Goal: Task Accomplishment & Management: Understand process/instructions

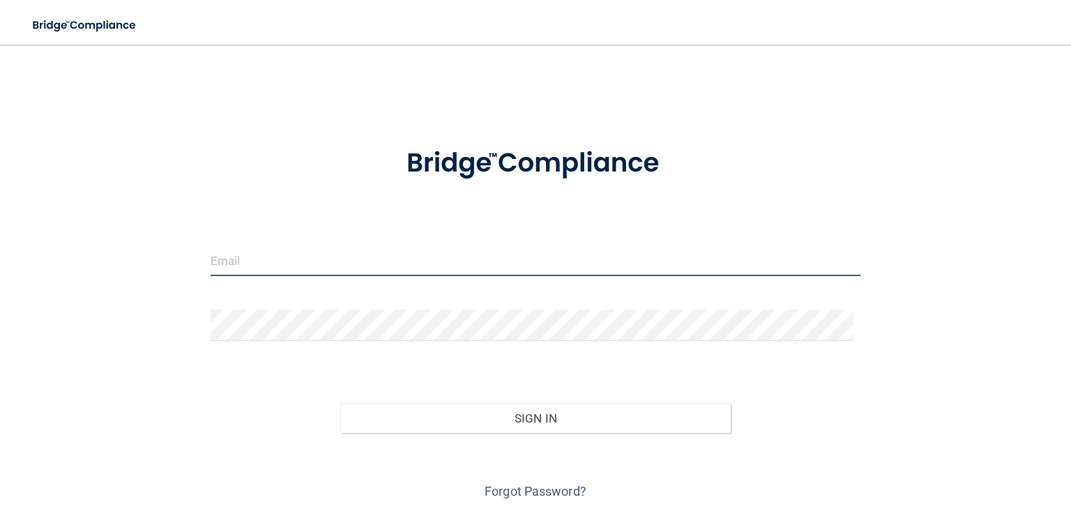
click at [338, 260] on input "email" at bounding box center [536, 260] width 650 height 31
type input "[EMAIL_ADDRESS][DOMAIN_NAME]"
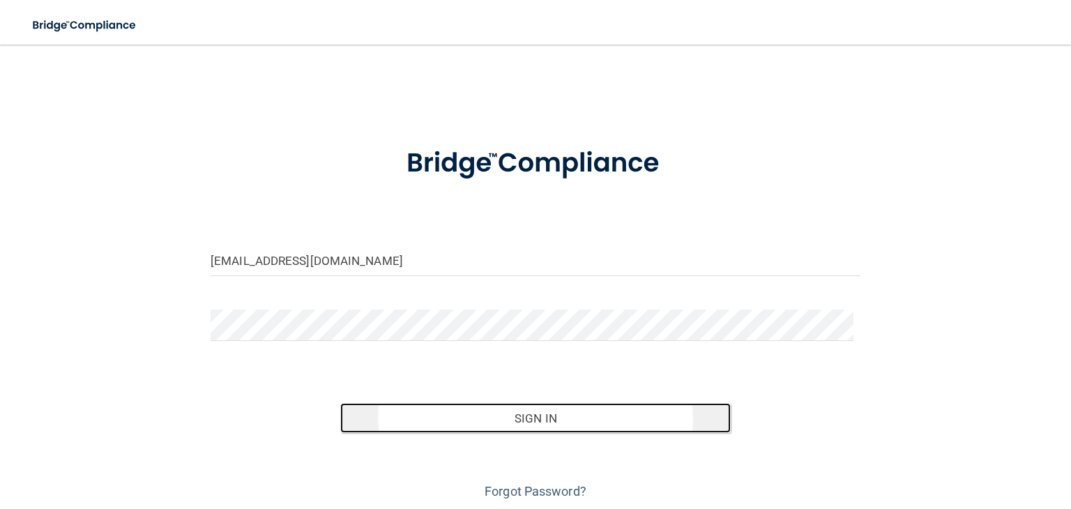
click at [512, 409] on button "Sign In" at bounding box center [535, 418] width 390 height 31
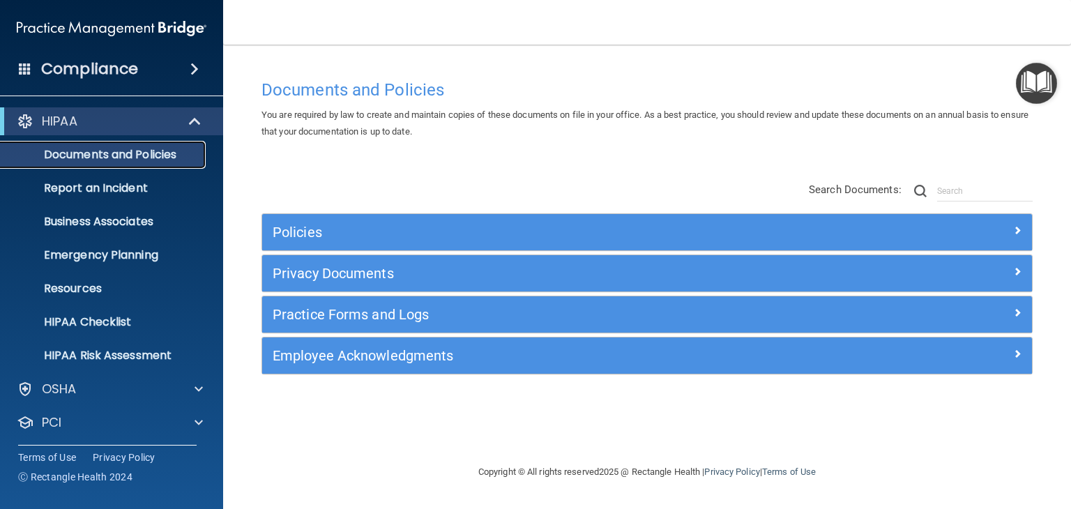
click at [85, 151] on p "Documents and Policies" at bounding box center [104, 155] width 190 height 14
click at [95, 287] on p "Resources" at bounding box center [104, 289] width 190 height 14
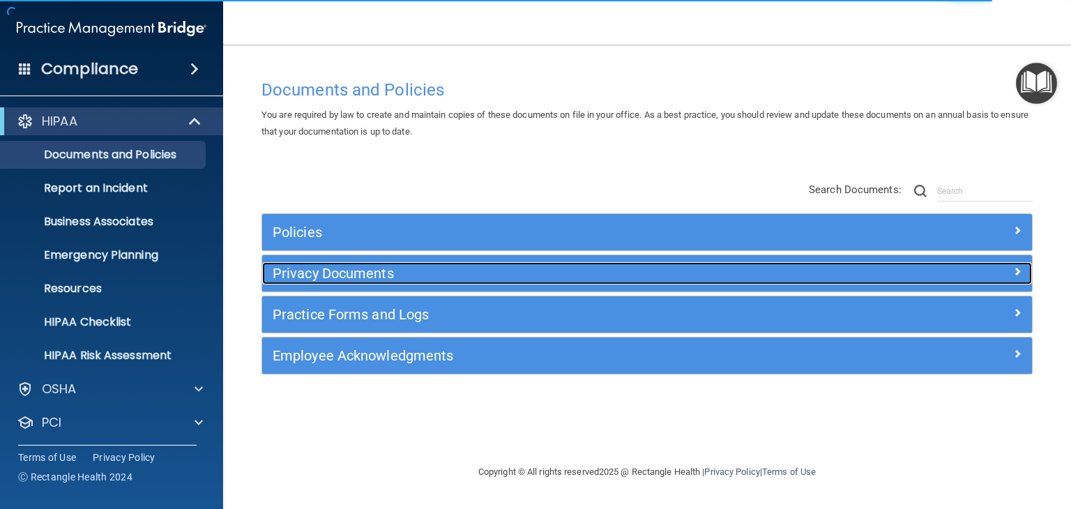
click at [1016, 271] on span at bounding box center [1017, 271] width 8 height 17
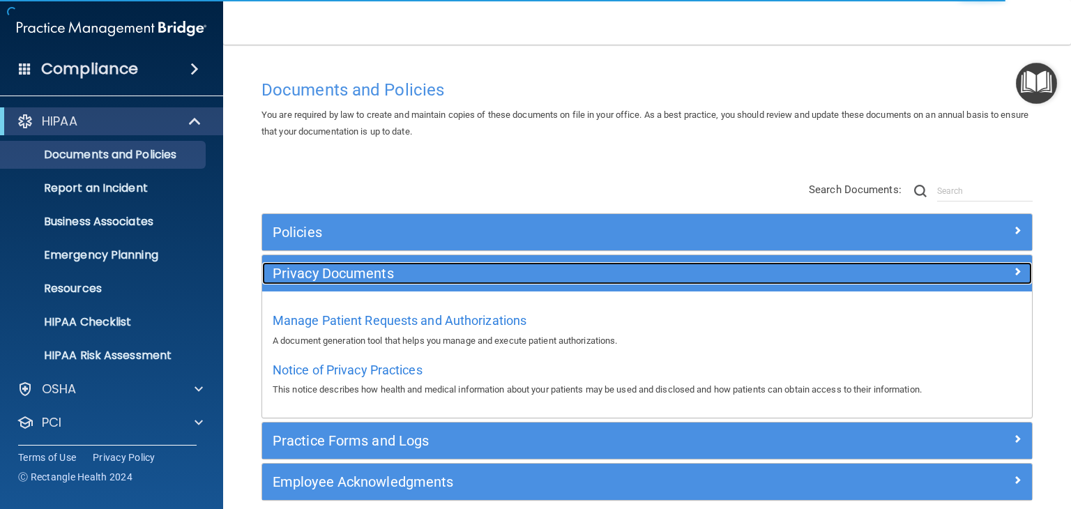
click at [1016, 271] on div at bounding box center [935, 270] width 192 height 17
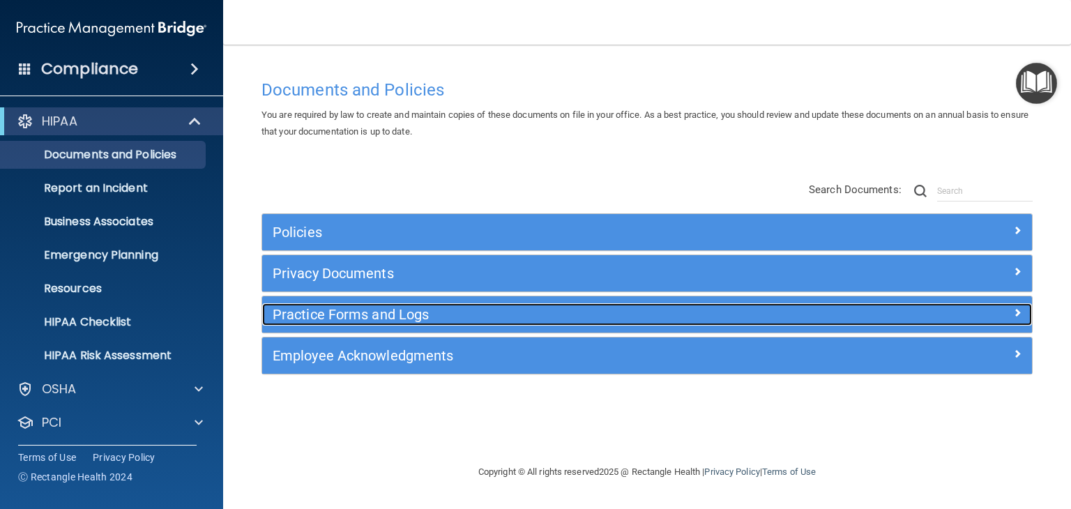
click at [1018, 307] on span at bounding box center [1017, 312] width 8 height 17
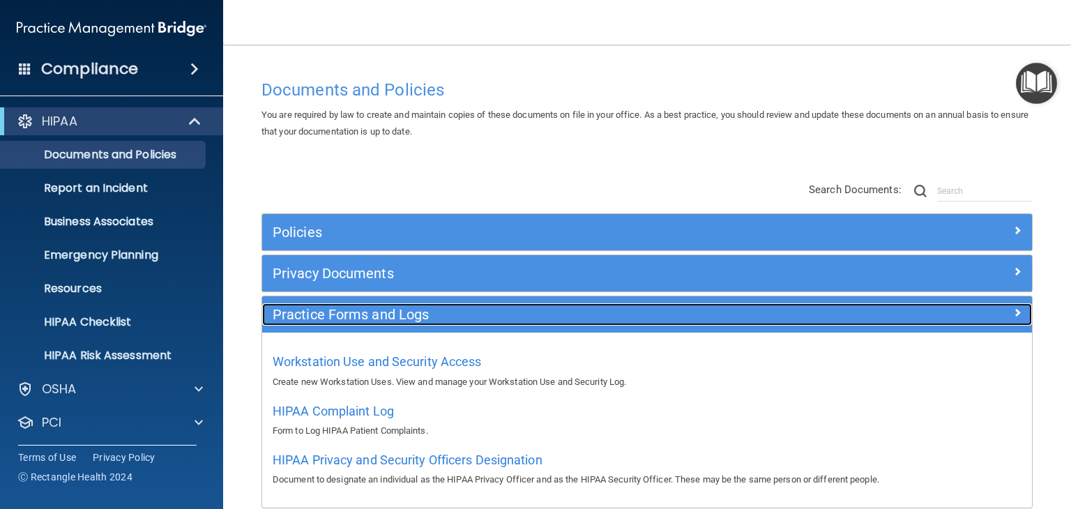
click at [1018, 307] on div at bounding box center [935, 311] width 192 height 17
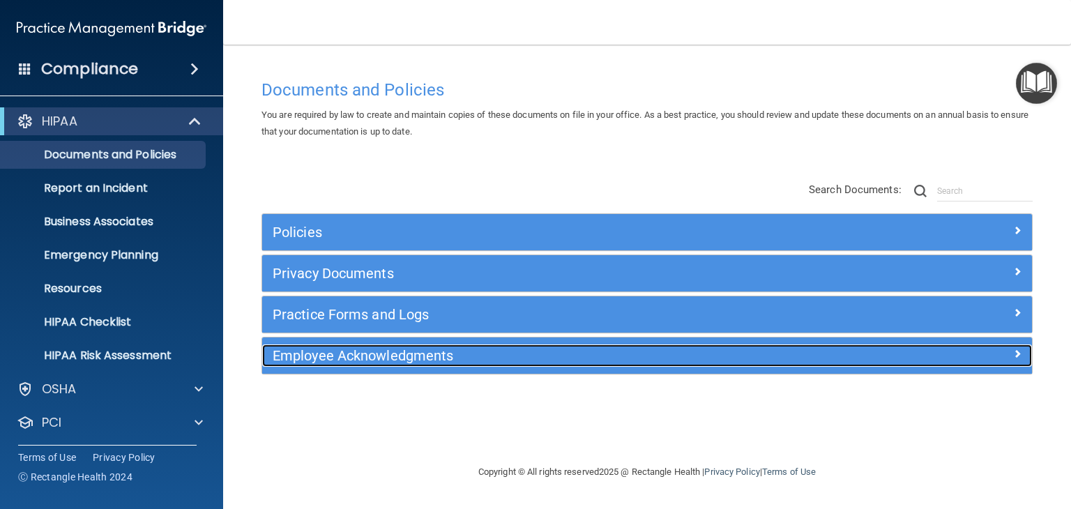
click at [1016, 349] on span at bounding box center [1017, 353] width 8 height 17
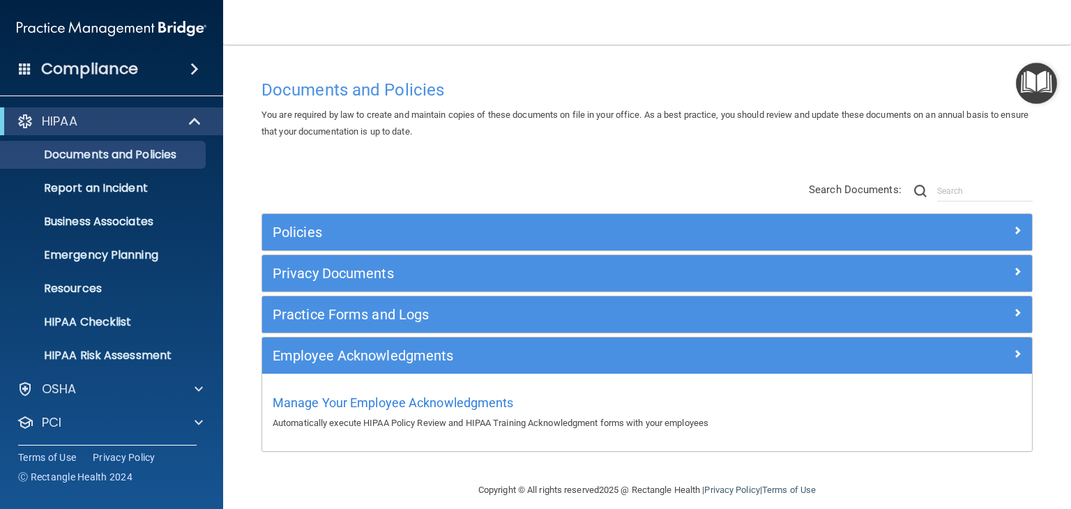
click at [195, 65] on span at bounding box center [194, 69] width 8 height 17
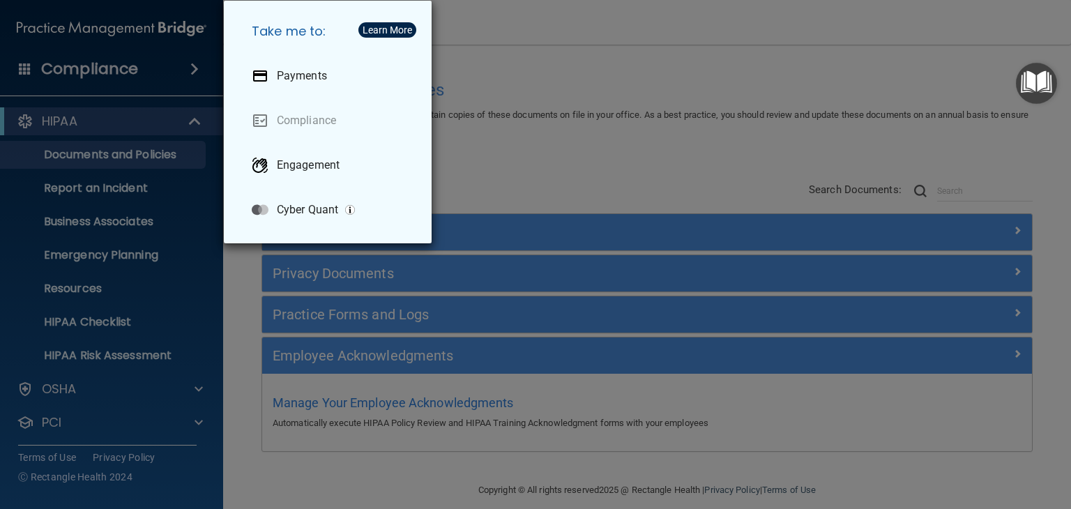
click at [146, 287] on div "Take me to: Payments Compliance Engagement Cyber Quant" at bounding box center [535, 254] width 1071 height 509
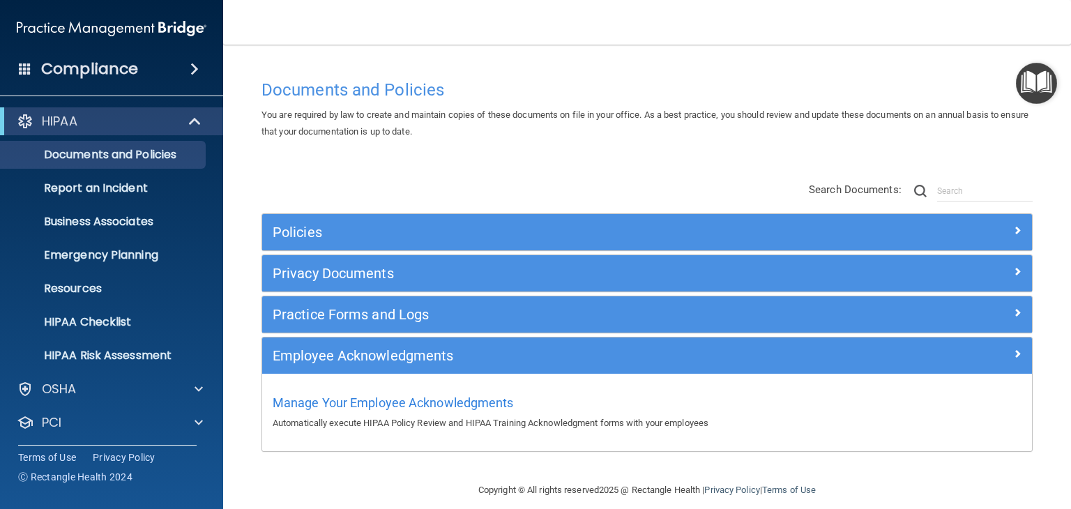
scroll to position [13, 0]
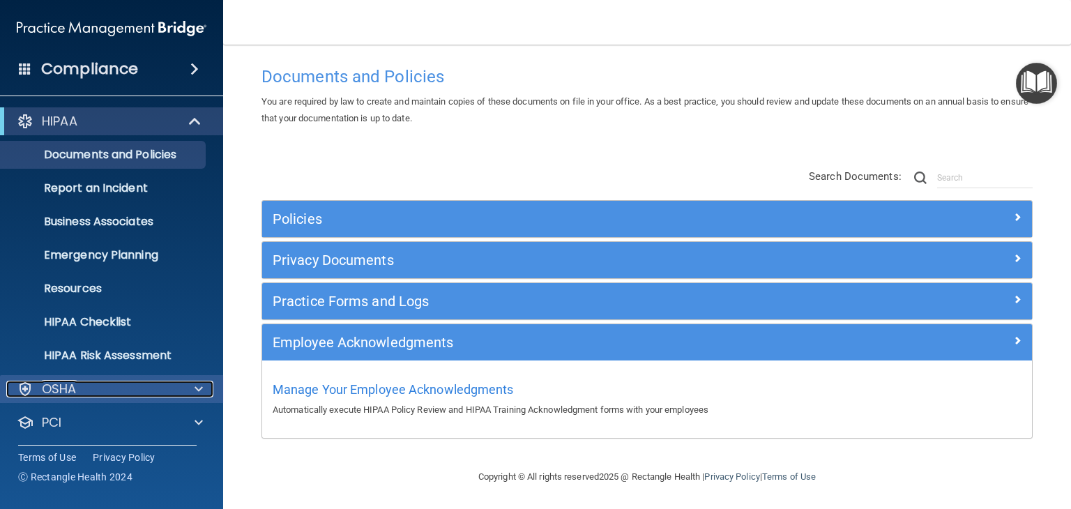
click at [199, 383] on span at bounding box center [198, 389] width 8 height 17
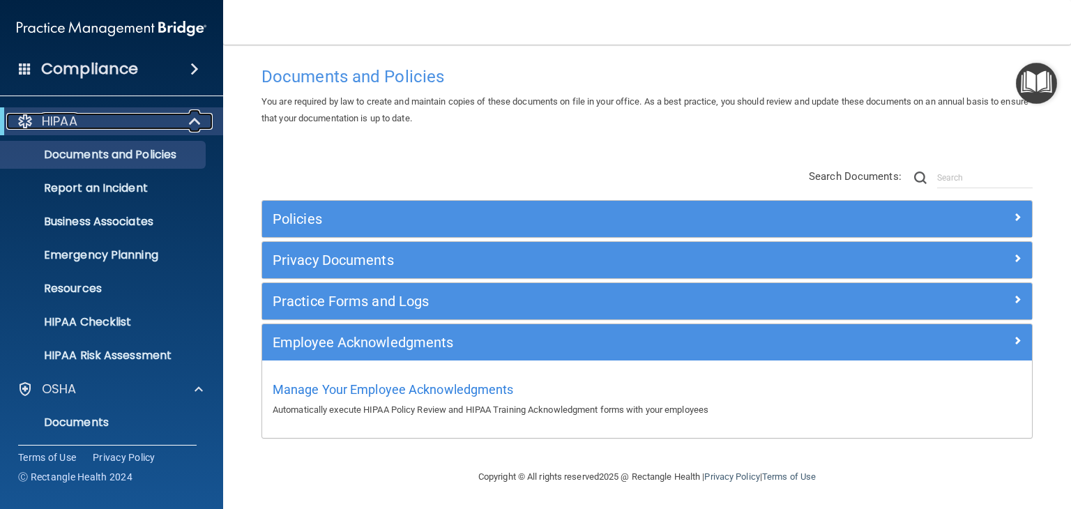
click at [195, 116] on span at bounding box center [196, 121] width 12 height 17
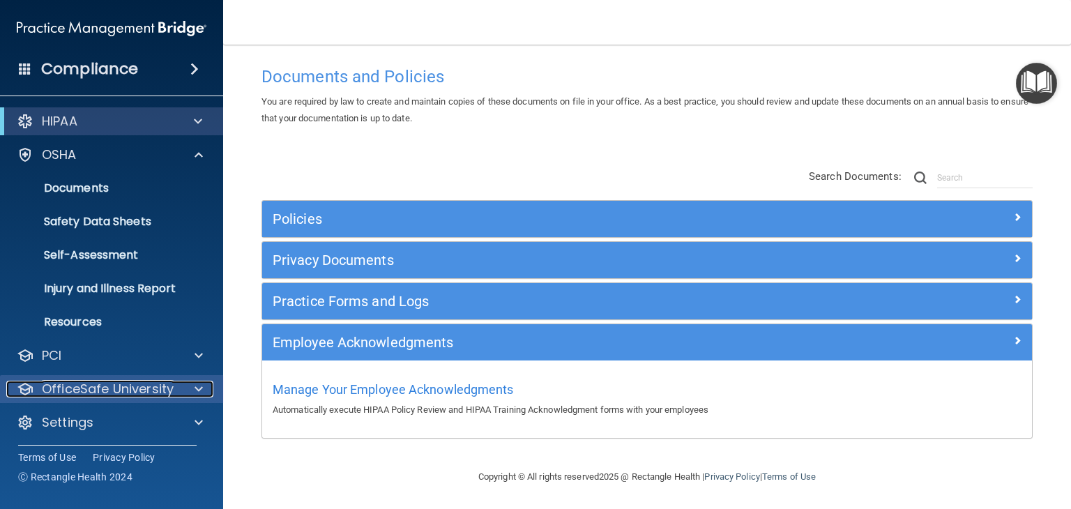
click at [195, 389] on span at bounding box center [198, 389] width 8 height 17
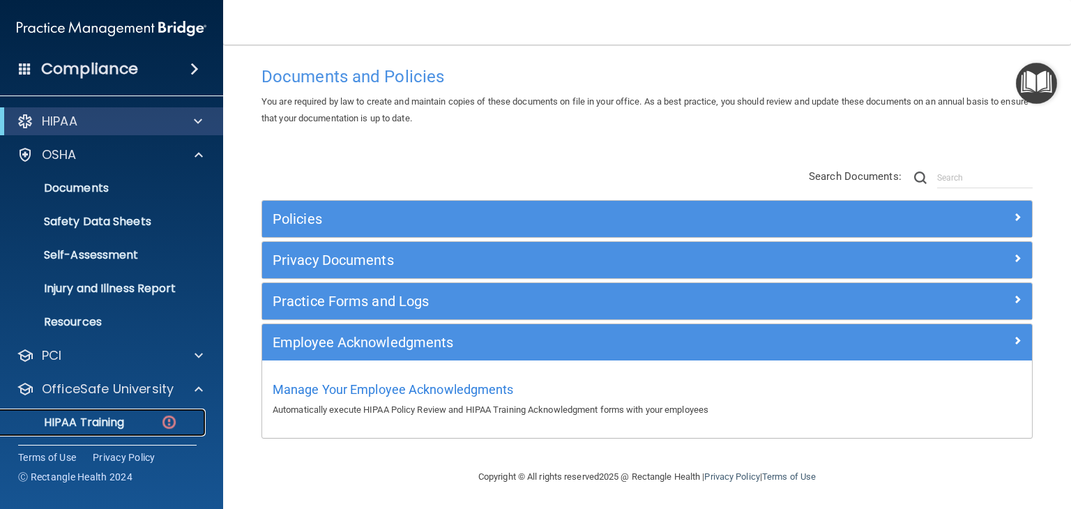
click at [119, 425] on p "HIPAA Training" at bounding box center [66, 422] width 115 height 14
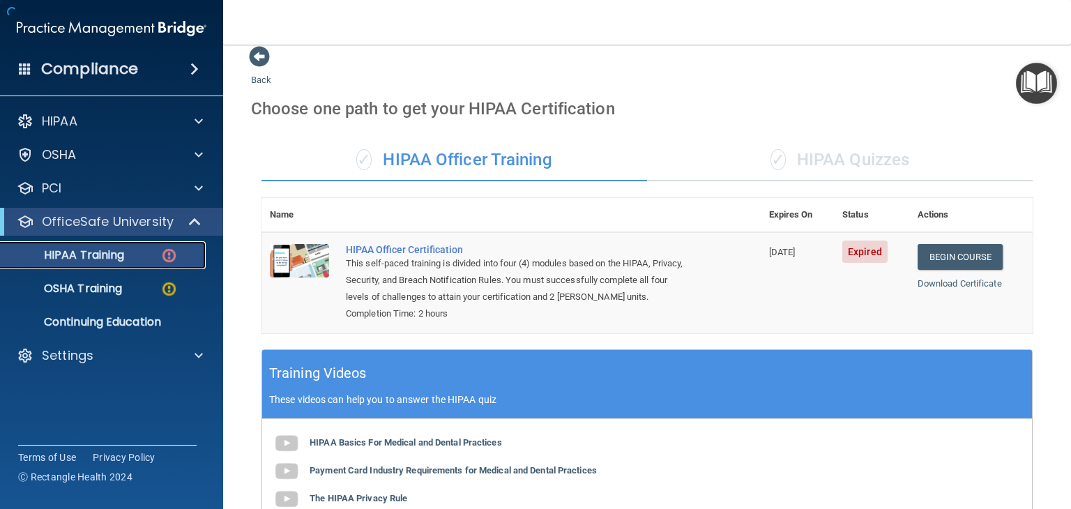
scroll to position [427, 0]
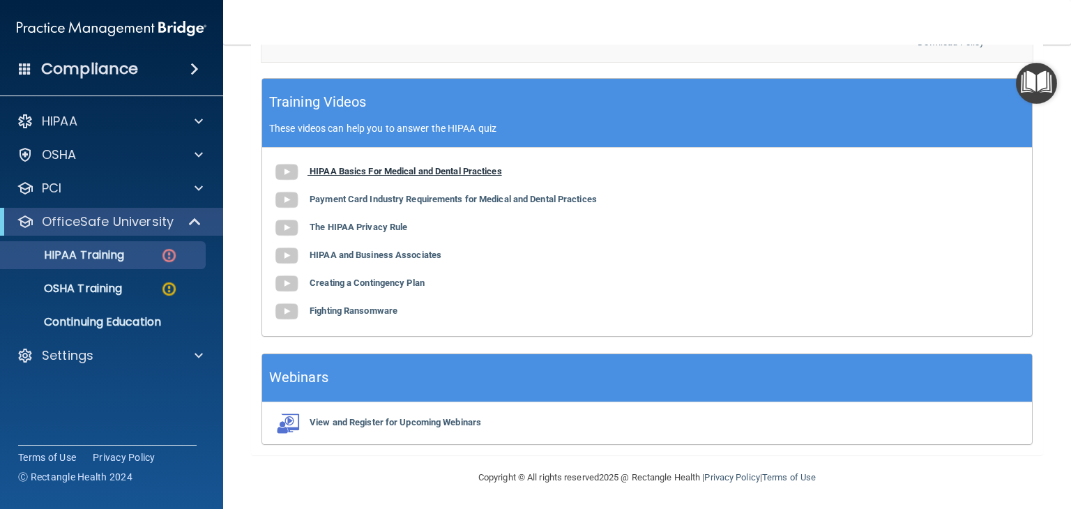
click at [288, 168] on img at bounding box center [287, 172] width 28 height 28
click at [316, 199] on b "Payment Card Industry Requirements for Medical and Dental Practices" at bounding box center [453, 199] width 287 height 10
click at [372, 227] on b "The HIPAA Privacy Rule" at bounding box center [359, 227] width 98 height 10
click at [328, 253] on b "HIPAA and Business Associates" at bounding box center [376, 255] width 132 height 10
click at [368, 280] on b "Creating a Contingency Plan" at bounding box center [367, 282] width 115 height 10
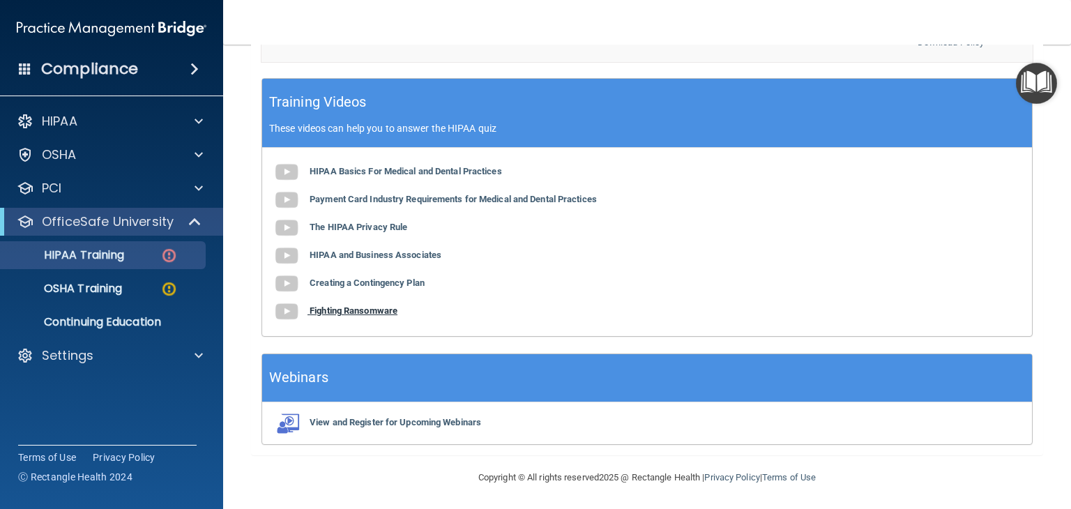
click at [372, 307] on b "Fighting Ransomware" at bounding box center [354, 310] width 88 height 10
click at [120, 254] on p "HIPAA Training" at bounding box center [66, 255] width 115 height 14
click at [130, 319] on p "Continuing Education" at bounding box center [104, 322] width 190 height 14
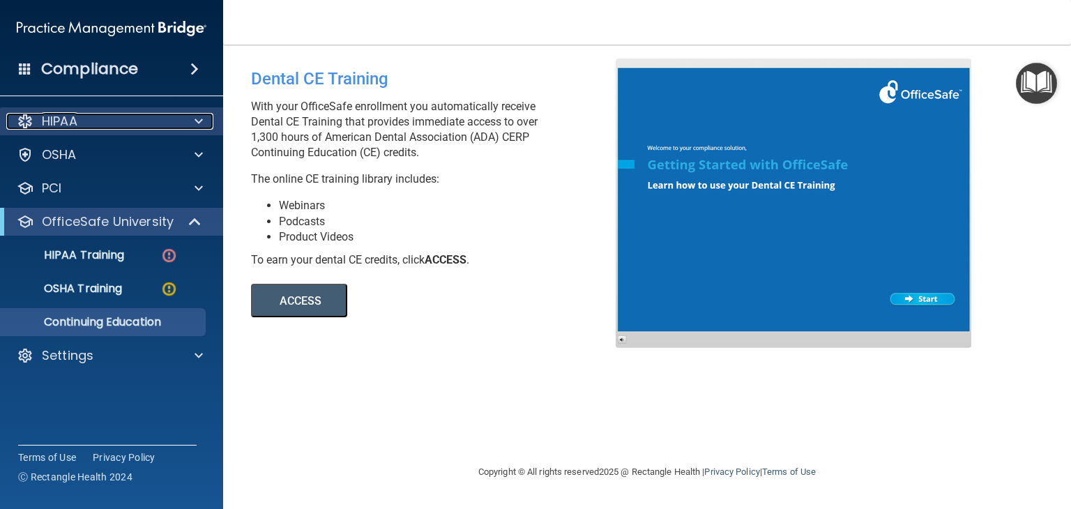
click at [63, 119] on p "HIPAA" at bounding box center [60, 121] width 36 height 17
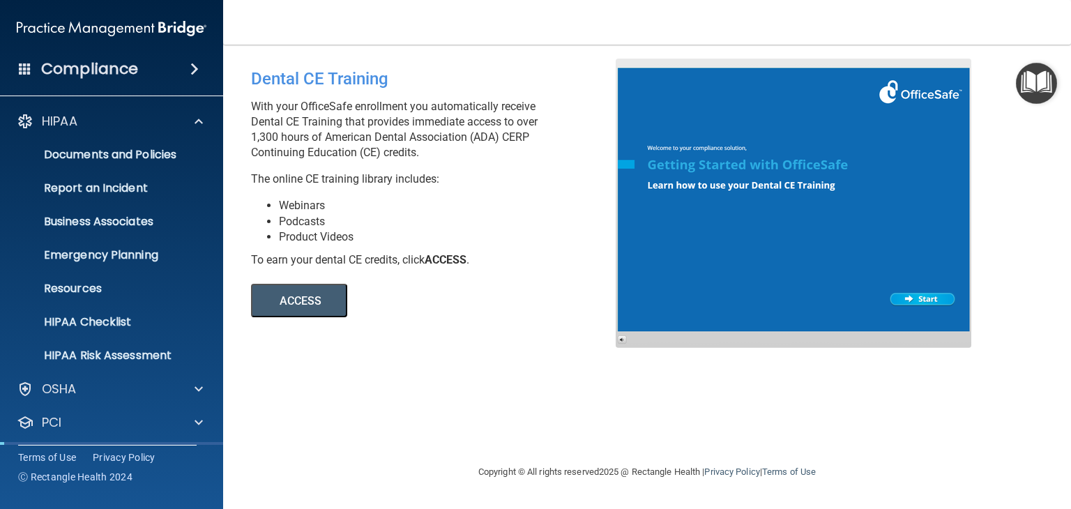
click at [195, 66] on span at bounding box center [194, 69] width 8 height 17
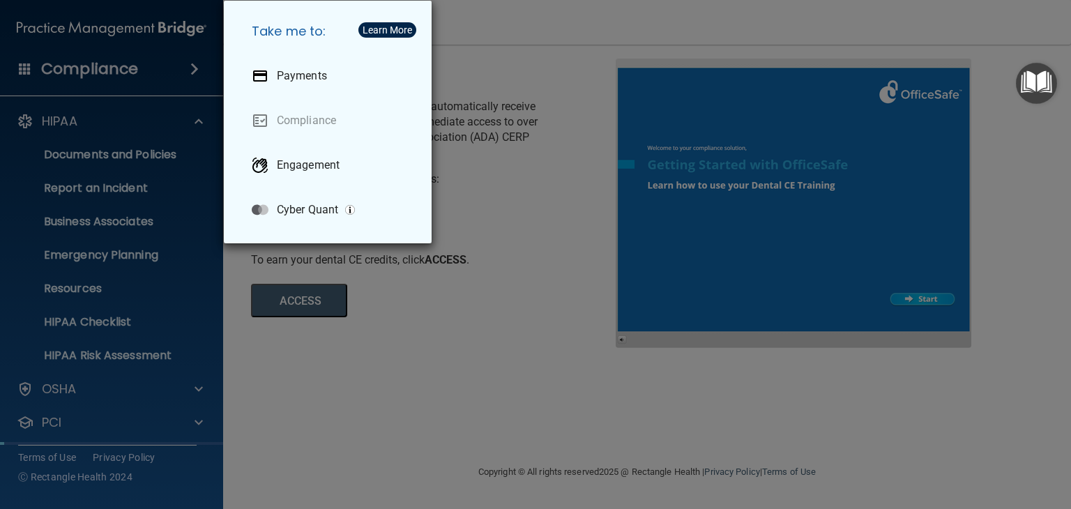
click at [195, 66] on div "Take me to: Payments Compliance Engagement Cyber Quant" at bounding box center [535, 254] width 1071 height 509
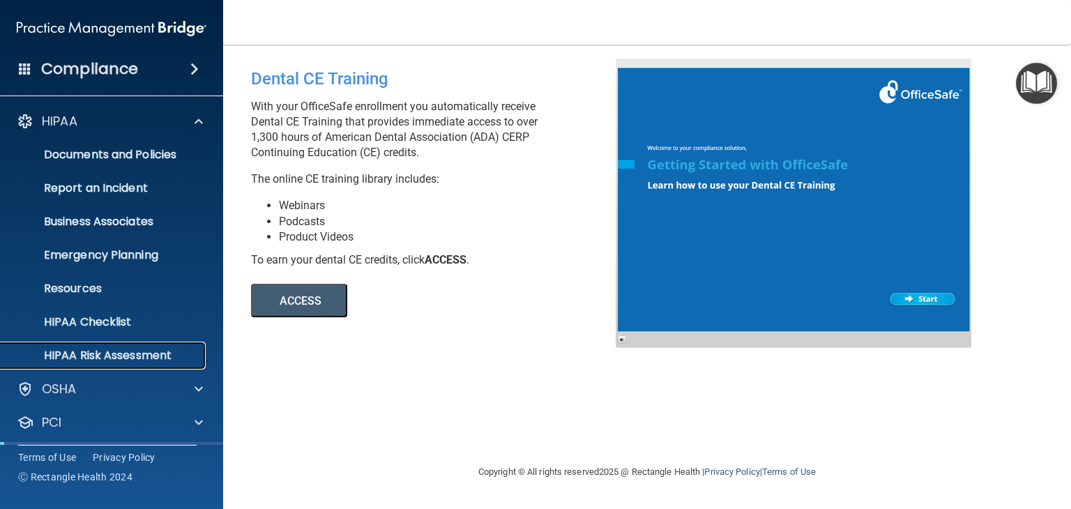
click at [132, 351] on p "HIPAA Risk Assessment" at bounding box center [104, 356] width 190 height 14
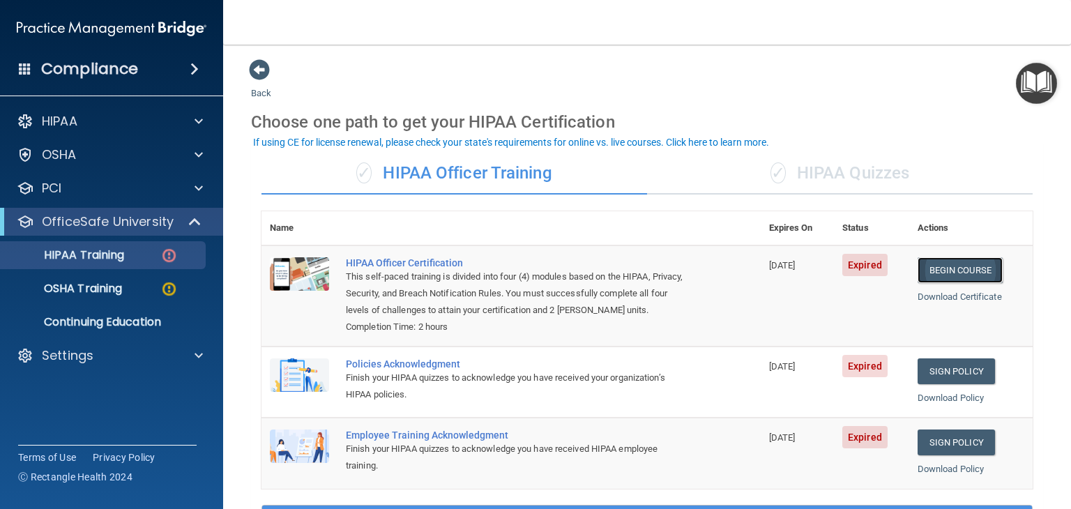
click at [947, 272] on link "Begin Course" at bounding box center [959, 270] width 85 height 26
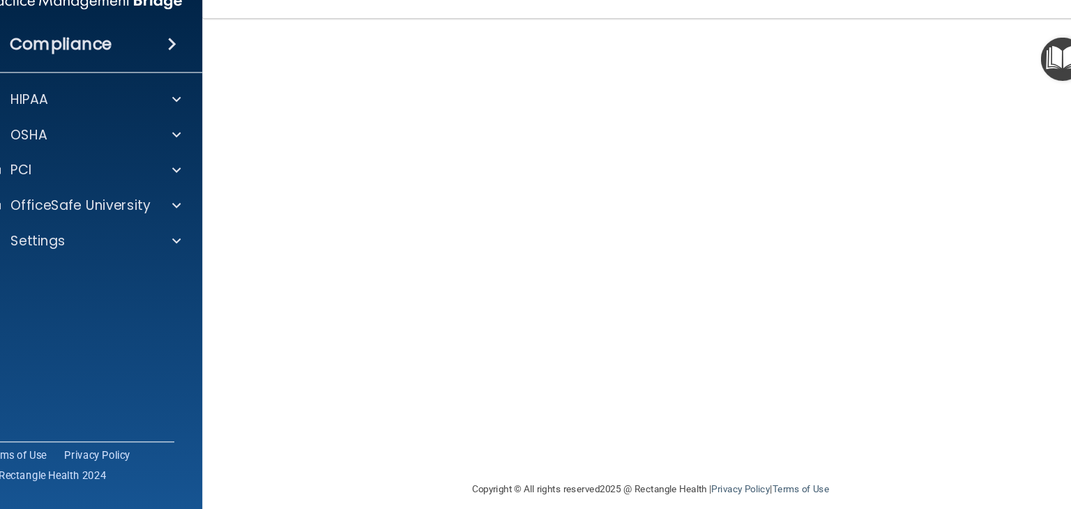
scroll to position [4, 0]
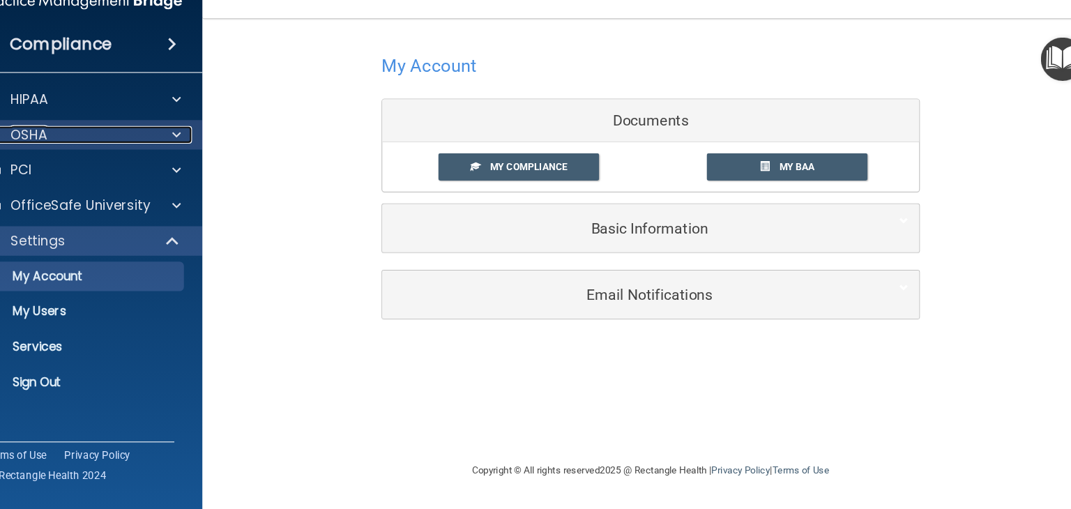
click at [201, 157] on span at bounding box center [198, 154] width 8 height 17
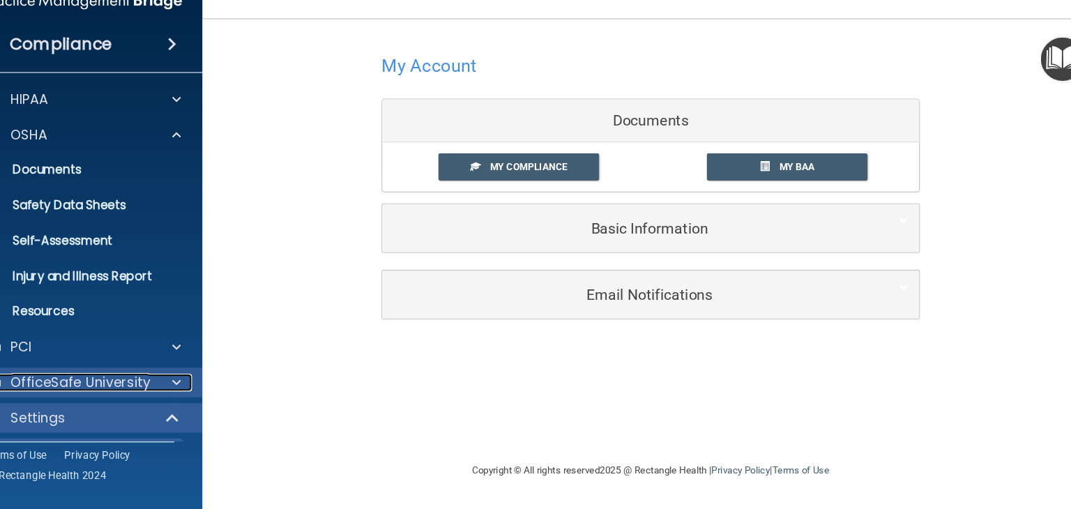
click at [196, 388] on span at bounding box center [198, 389] width 8 height 17
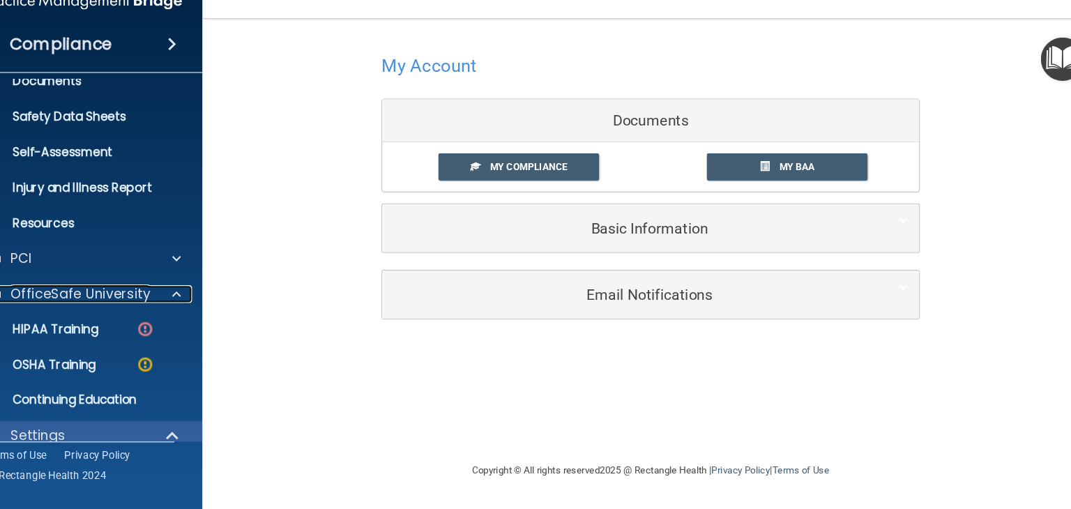
scroll to position [112, 0]
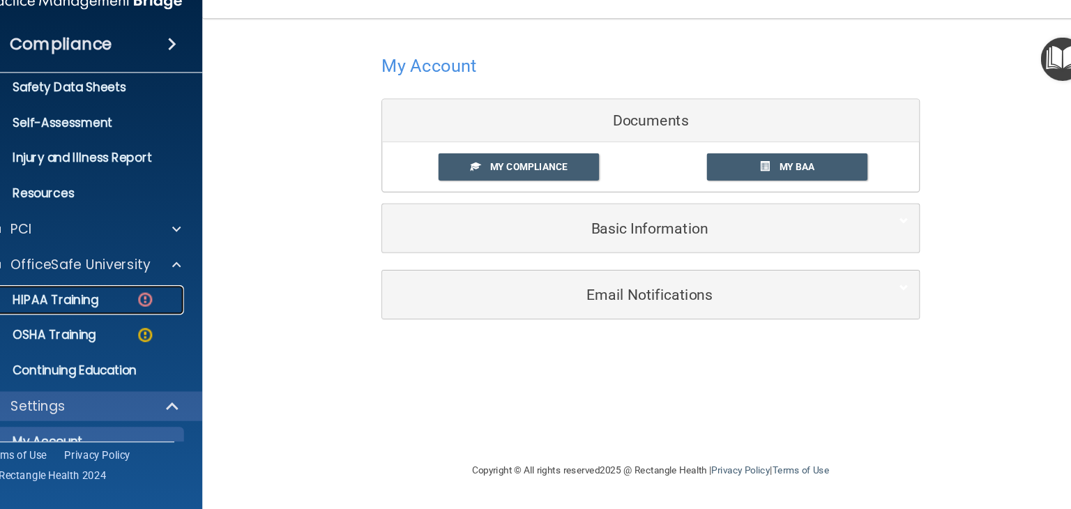
click at [121, 314] on p "HIPAA Training" at bounding box center [66, 311] width 115 height 14
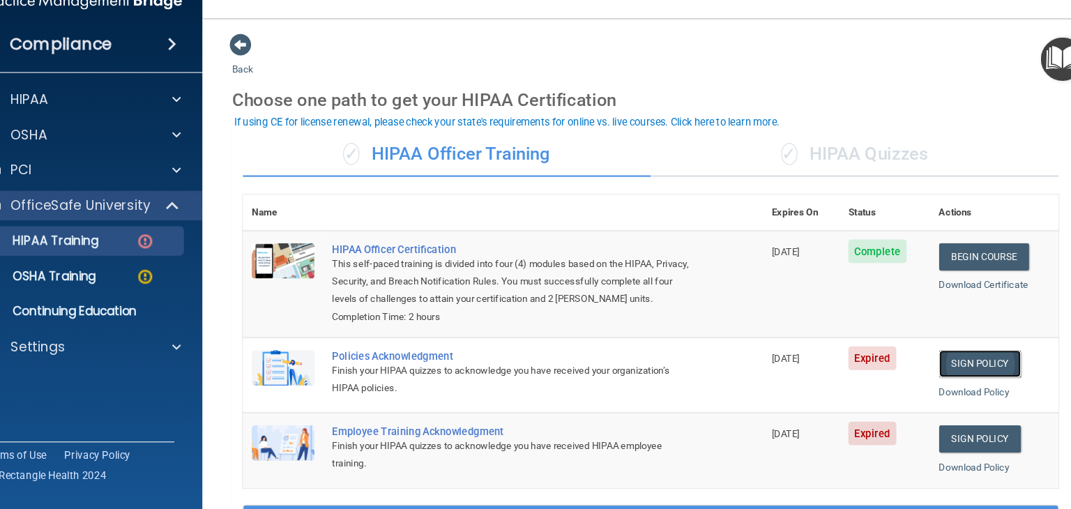
click at [960, 384] on link "Sign Policy" at bounding box center [957, 371] width 77 height 26
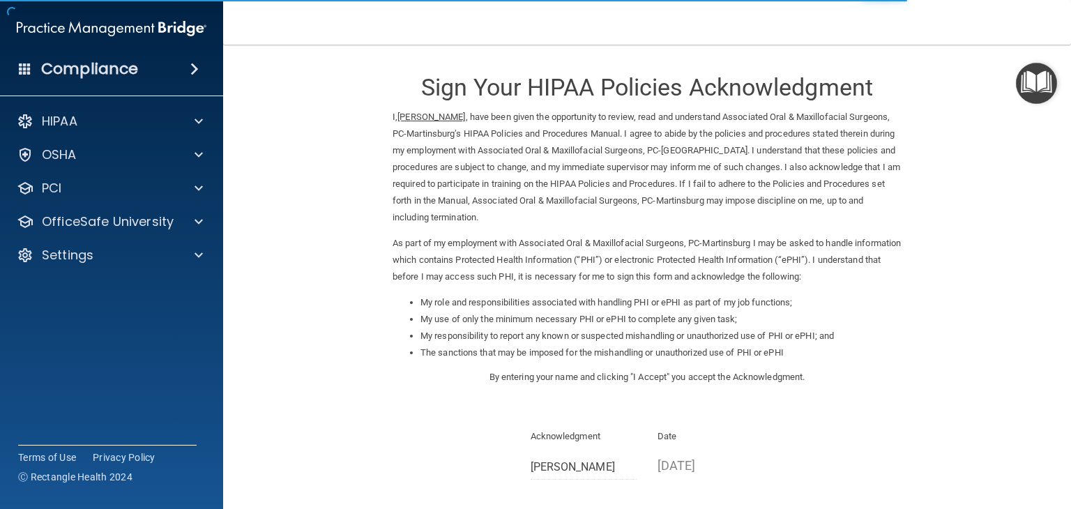
click at [1057, 492] on main "Sign Your HIPAA Policies Acknowledgment I, [PERSON_NAME] , have been given the …" at bounding box center [647, 277] width 848 height 464
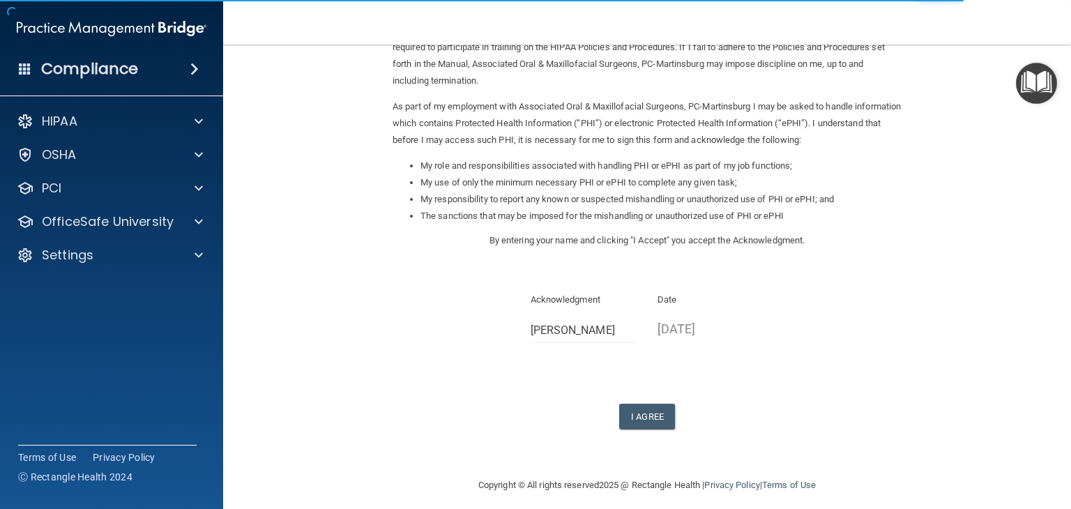
scroll to position [139, 0]
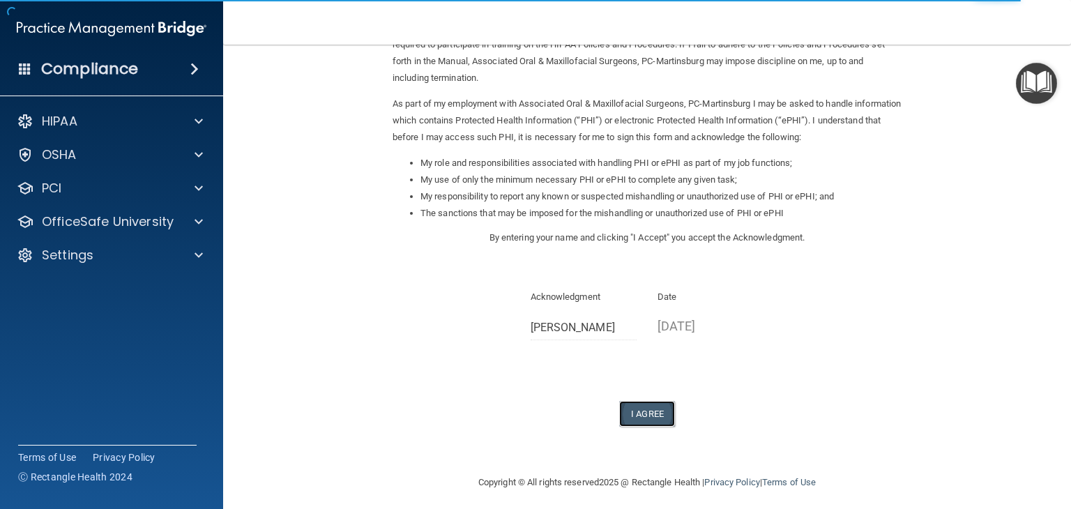
click at [642, 412] on button "I Agree" at bounding box center [647, 414] width 56 height 26
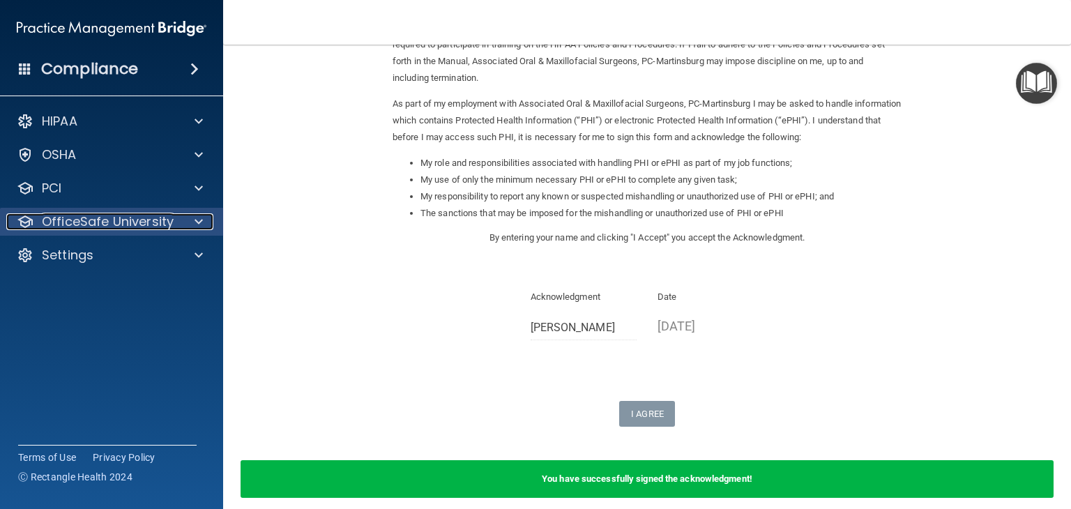
click at [204, 222] on div at bounding box center [196, 221] width 35 height 17
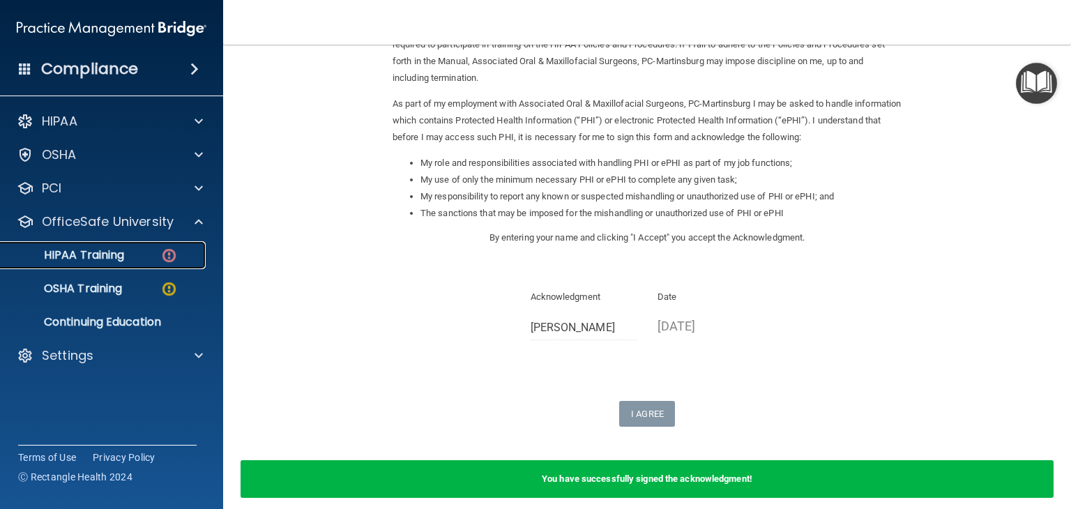
click at [175, 251] on img at bounding box center [168, 255] width 17 height 17
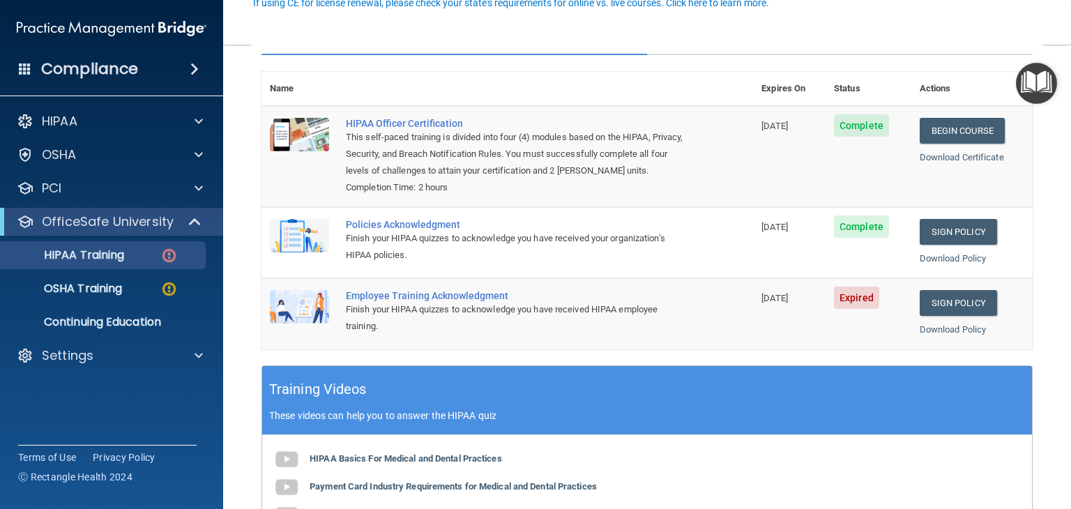
click at [830, 266] on td "Complete" at bounding box center [868, 242] width 86 height 71
click at [935, 316] on link "Sign Policy" at bounding box center [957, 303] width 77 height 26
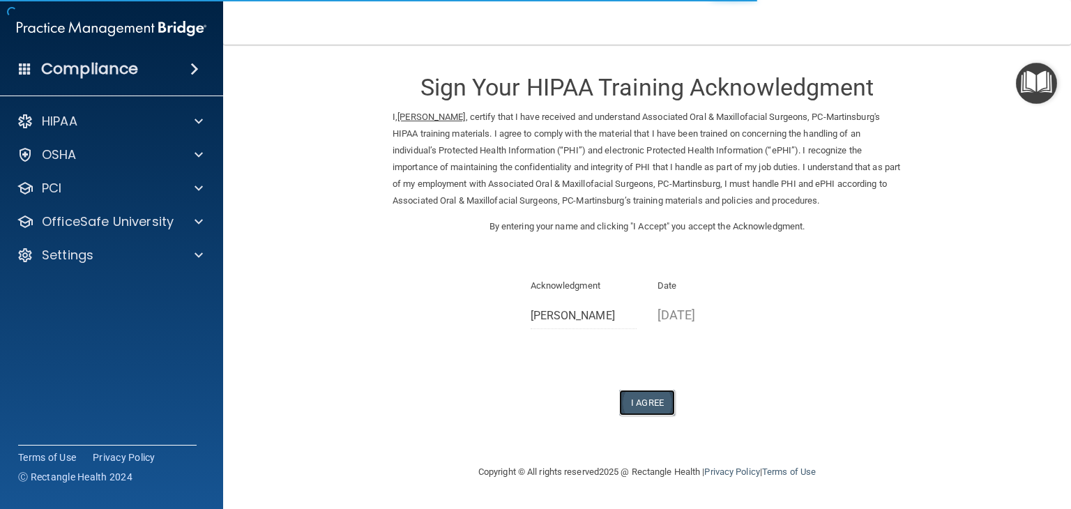
click at [652, 405] on button "I Agree" at bounding box center [647, 403] width 56 height 26
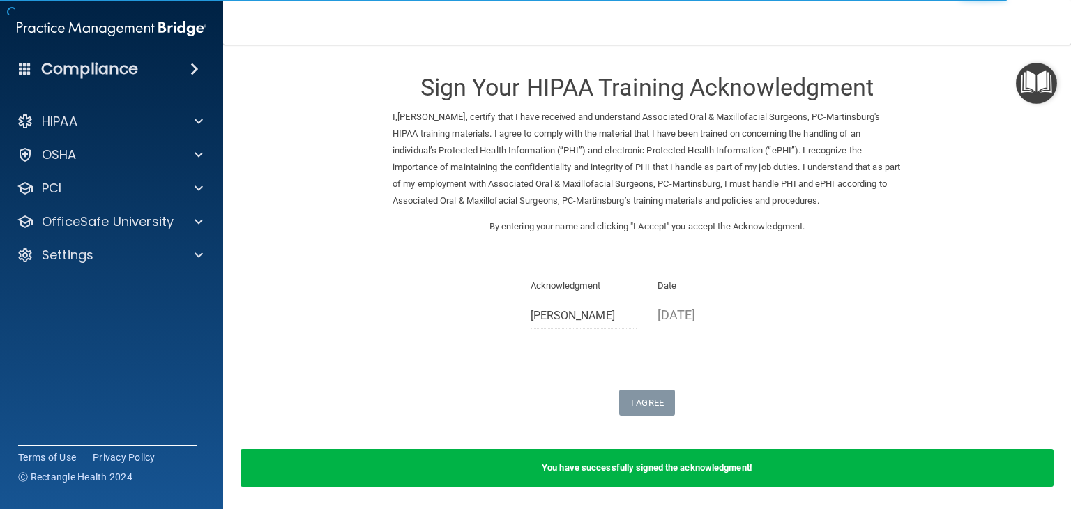
click at [639, 474] on div "You have successfully signed the acknowledgment!" at bounding box center [646, 468] width 813 height 38
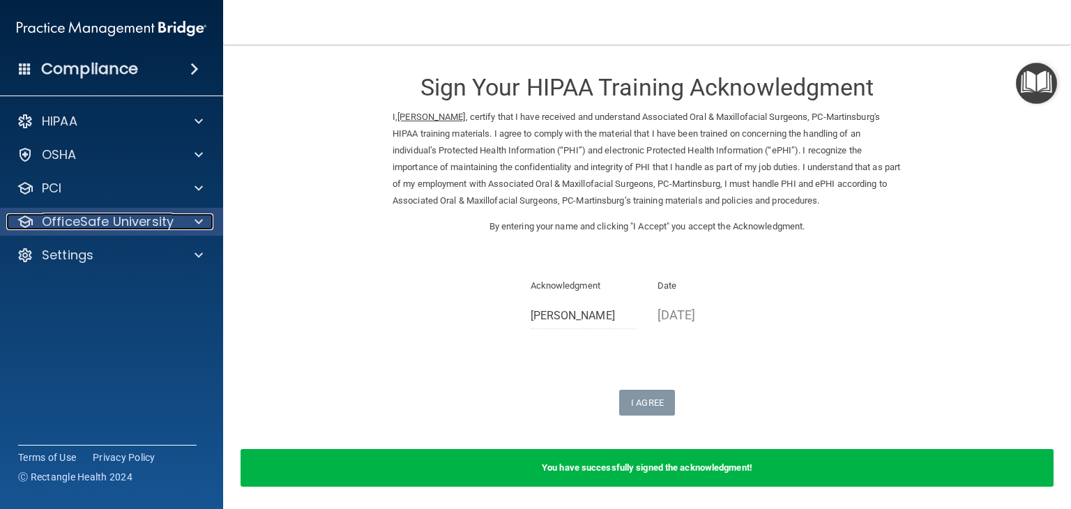
click at [201, 218] on span at bounding box center [198, 221] width 8 height 17
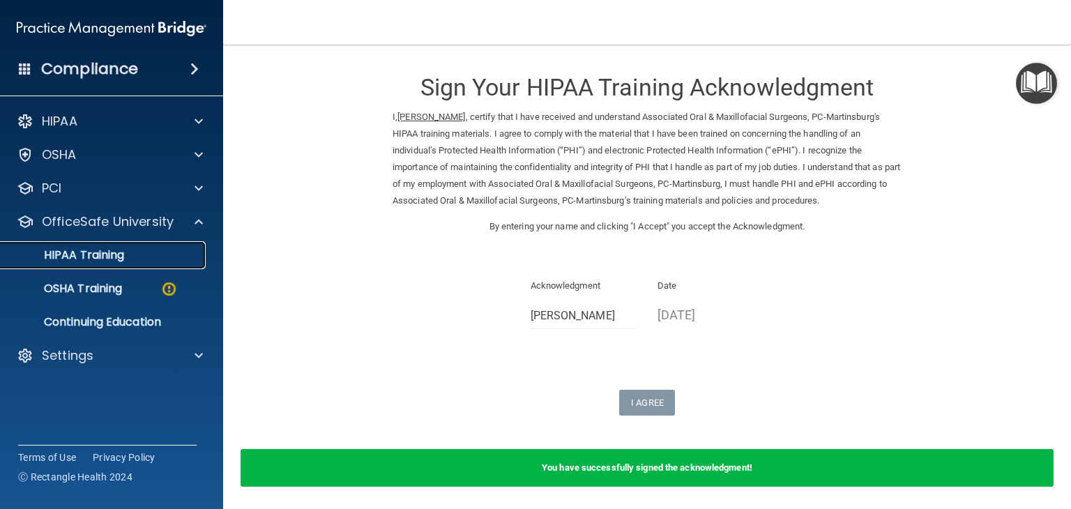
click at [121, 263] on link "HIPAA Training" at bounding box center [96, 255] width 220 height 28
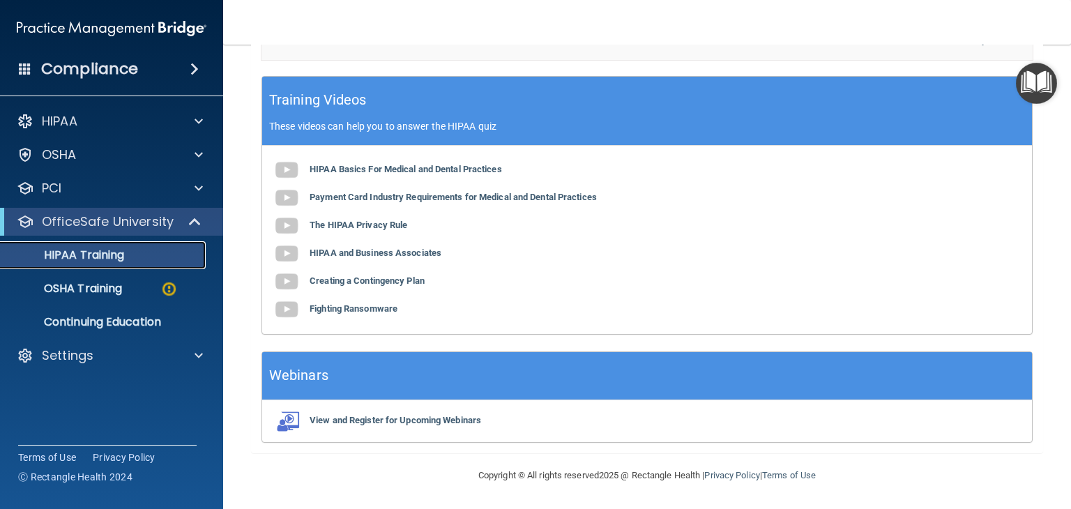
scroll to position [443, 0]
click at [109, 289] on p "OSHA Training" at bounding box center [65, 289] width 113 height 14
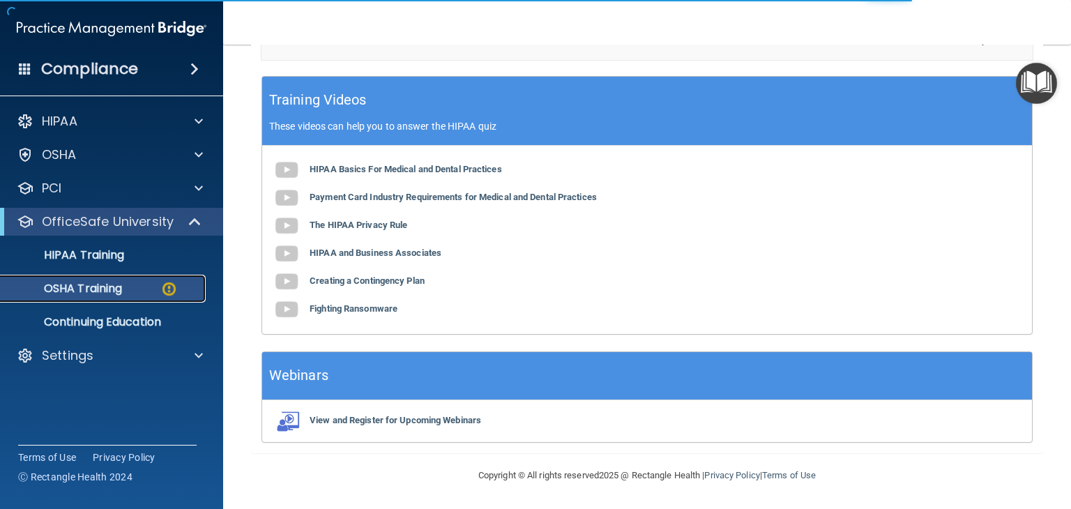
scroll to position [215, 0]
